Goal: Entertainment & Leisure: Consume media (video, audio)

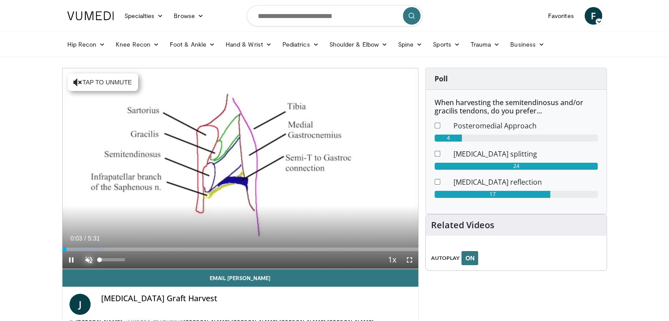
click at [90, 256] on span "Video Player" at bounding box center [89, 260] width 18 height 18
click at [106, 260] on div "25%" at bounding box center [112, 259] width 25 height 3
click at [113, 260] on div "54%" at bounding box center [112, 259] width 25 height 3
click at [409, 260] on span "Video Player" at bounding box center [410, 260] width 18 height 18
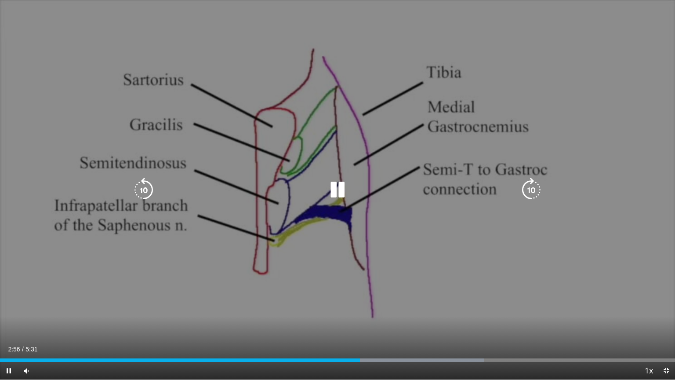
click at [328, 208] on div "140 seconds Tap to unmute" at bounding box center [337, 190] width 675 height 380
